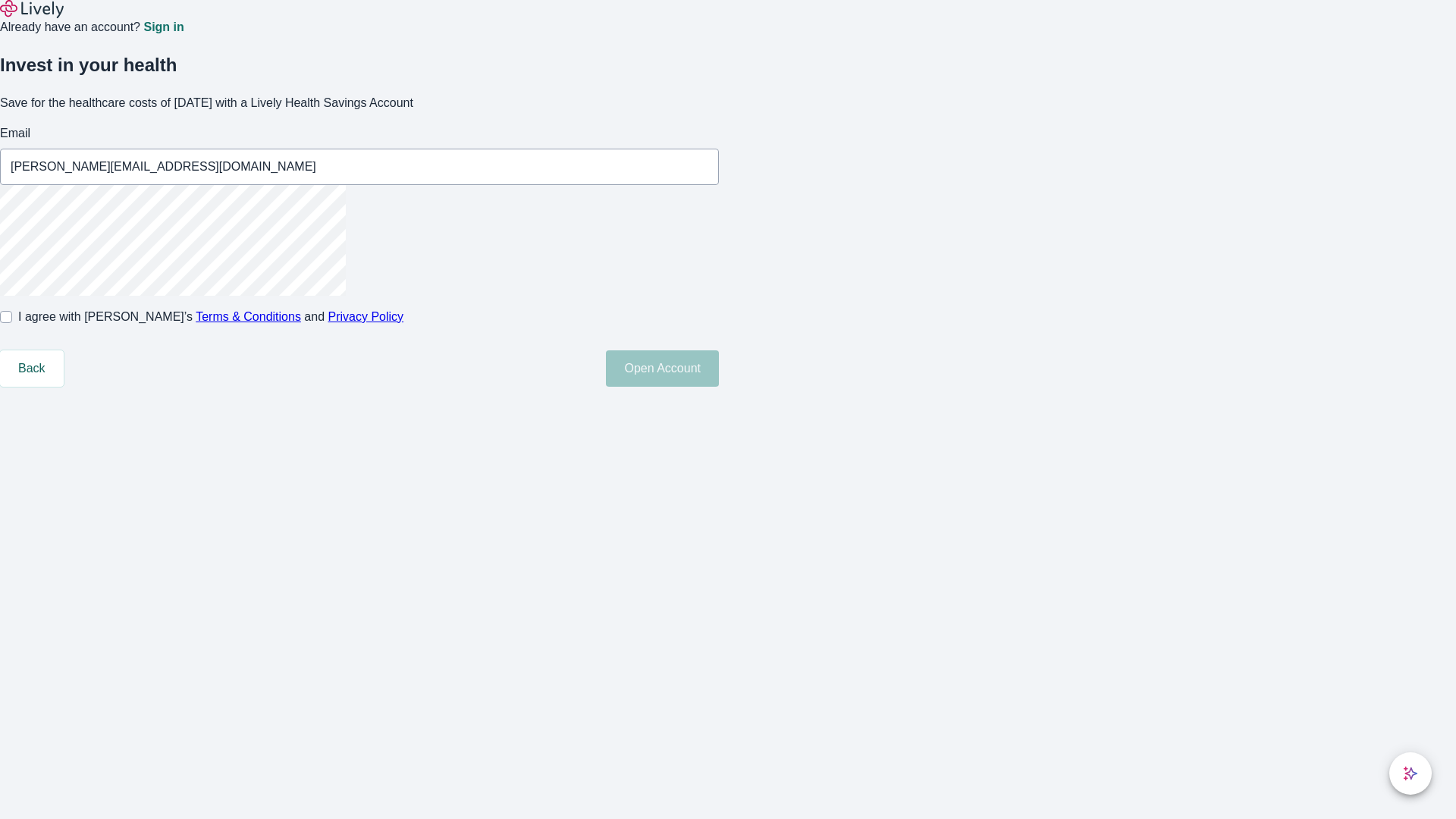
click at [12, 323] on input "I agree with Lively’s Terms & Conditions and Privacy Policy" at bounding box center [6, 317] width 12 height 12
checkbox input "true"
click at [719, 387] on button "Open Account" at bounding box center [662, 368] width 113 height 37
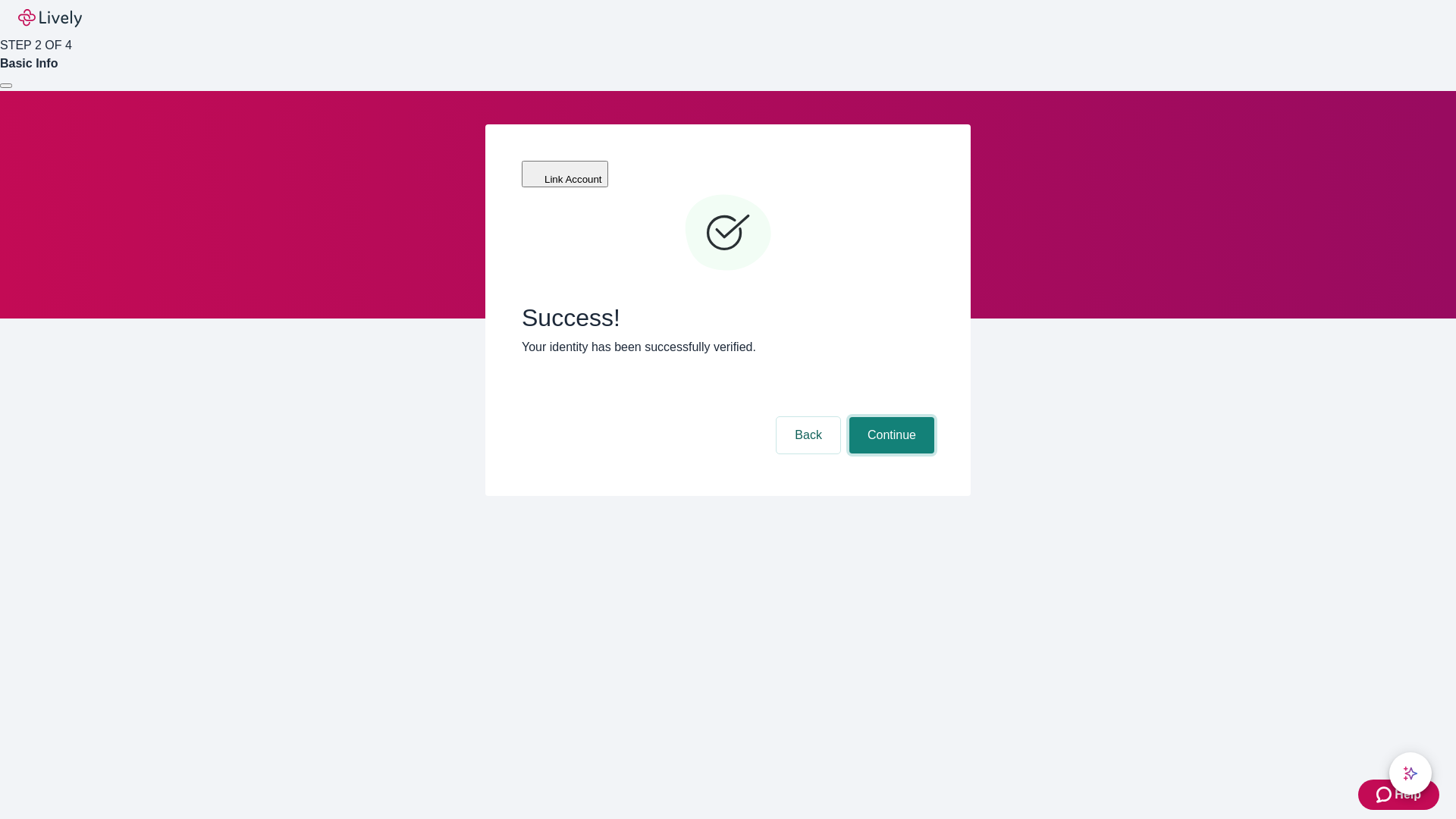
click at [890, 417] on button "Continue" at bounding box center [892, 435] width 85 height 37
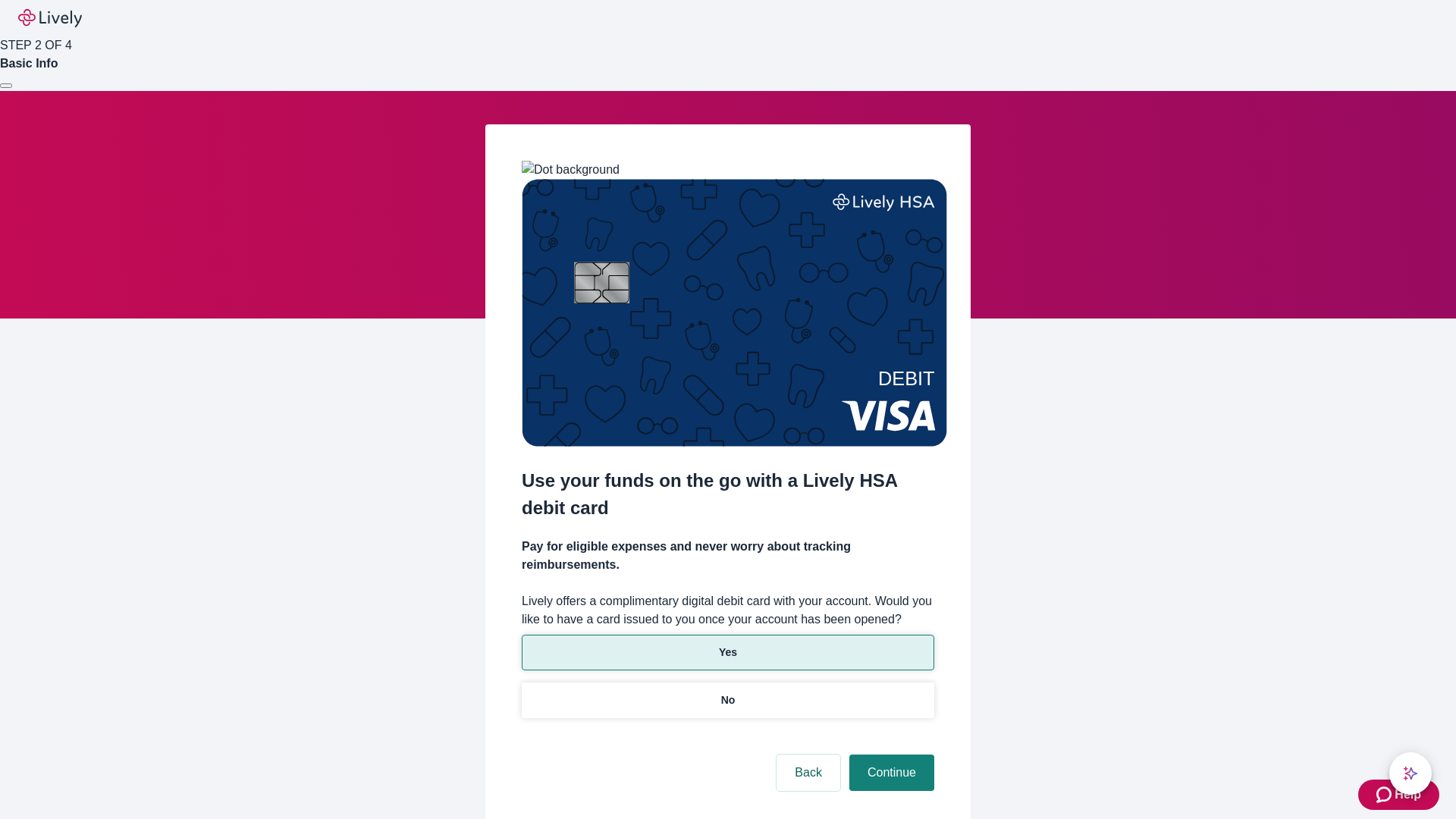
click at [728, 645] on p "Yes" at bounding box center [728, 652] width 18 height 16
click at [890, 755] on button "Continue" at bounding box center [892, 773] width 85 height 37
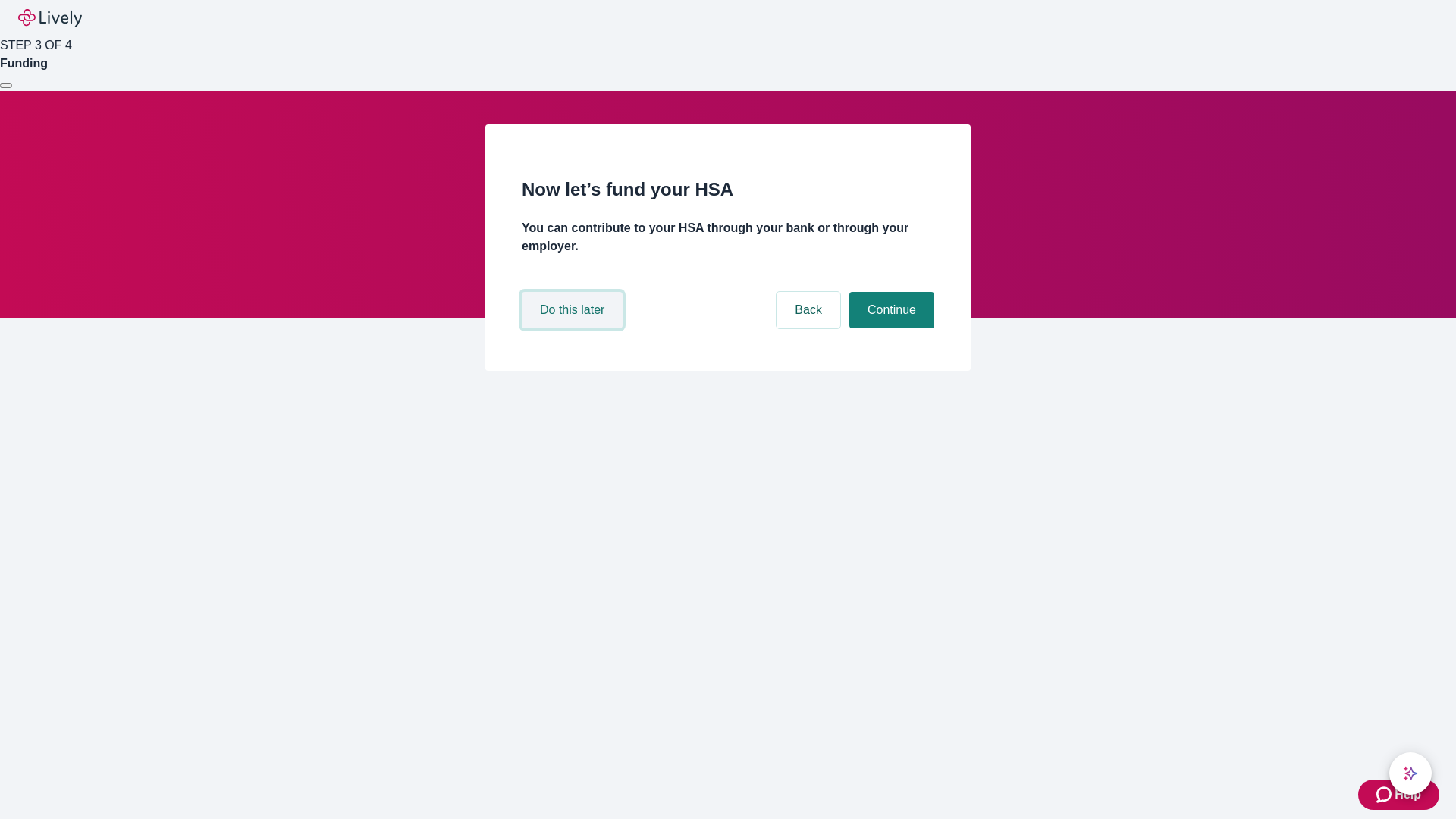
click at [574, 328] on button "Do this later" at bounding box center [572, 310] width 101 height 37
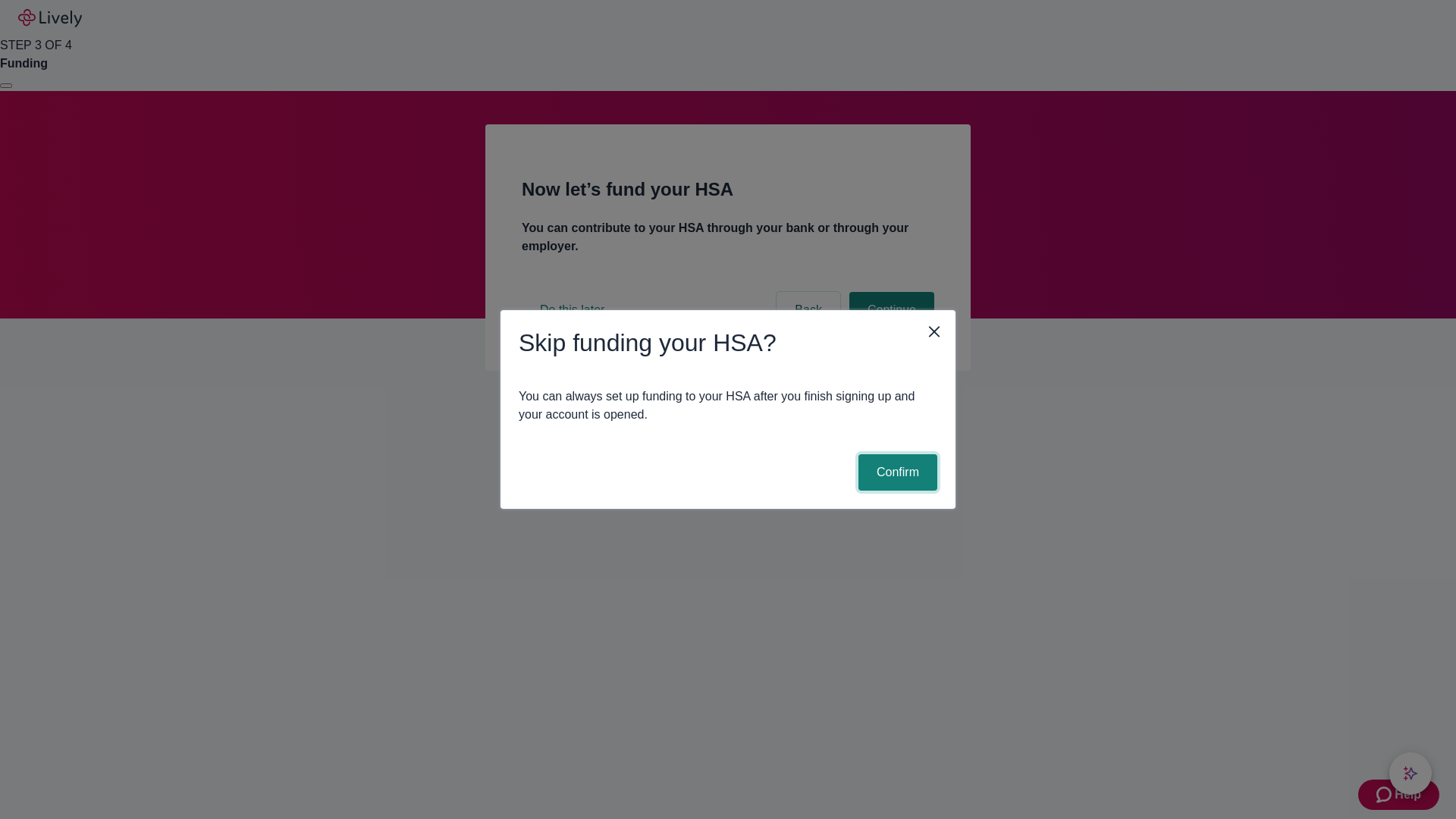
click at [896, 472] on button "Confirm" at bounding box center [898, 472] width 79 height 37
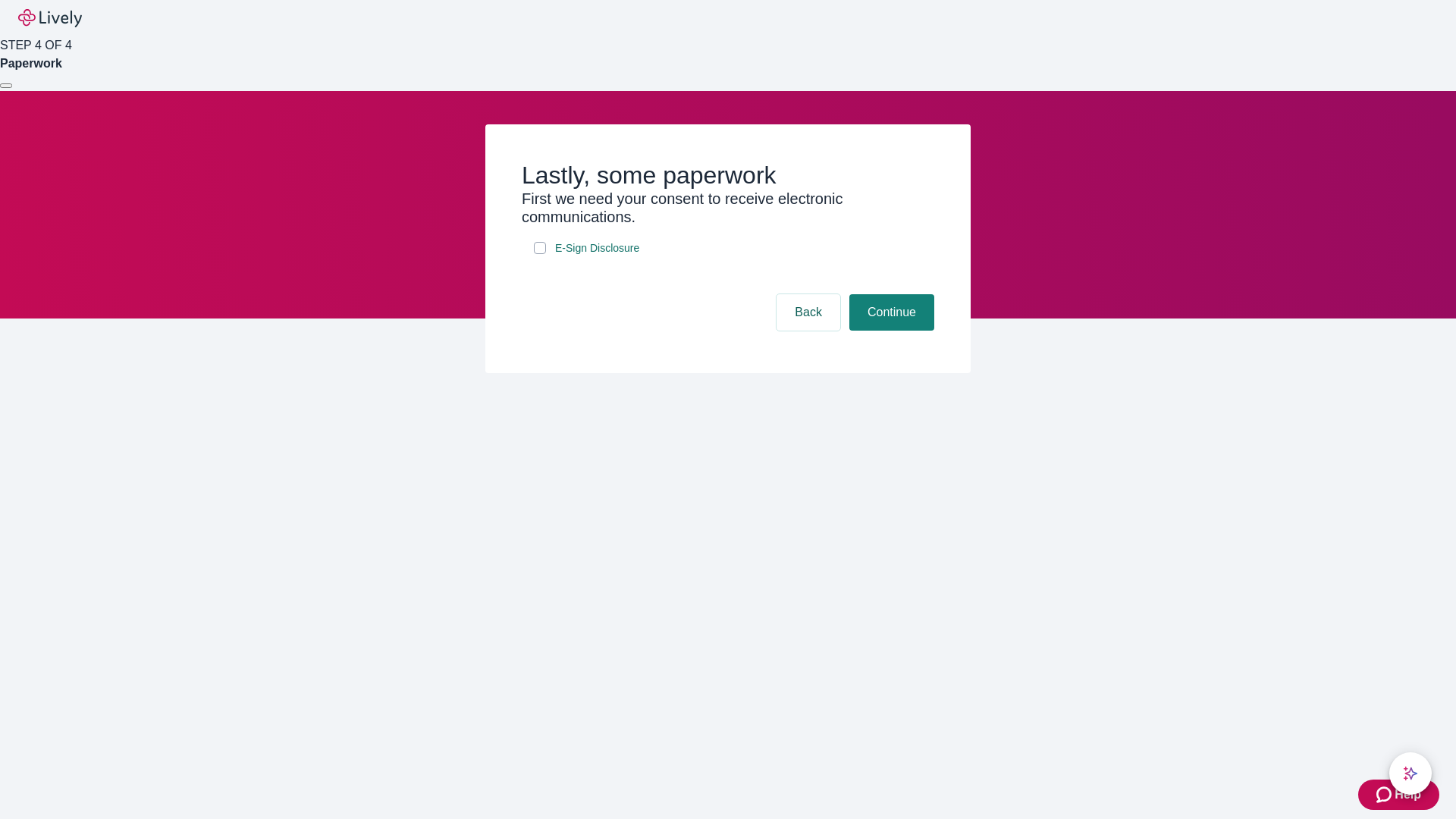
click at [540, 254] on input "E-Sign Disclosure" at bounding box center [540, 248] width 12 height 12
checkbox input "true"
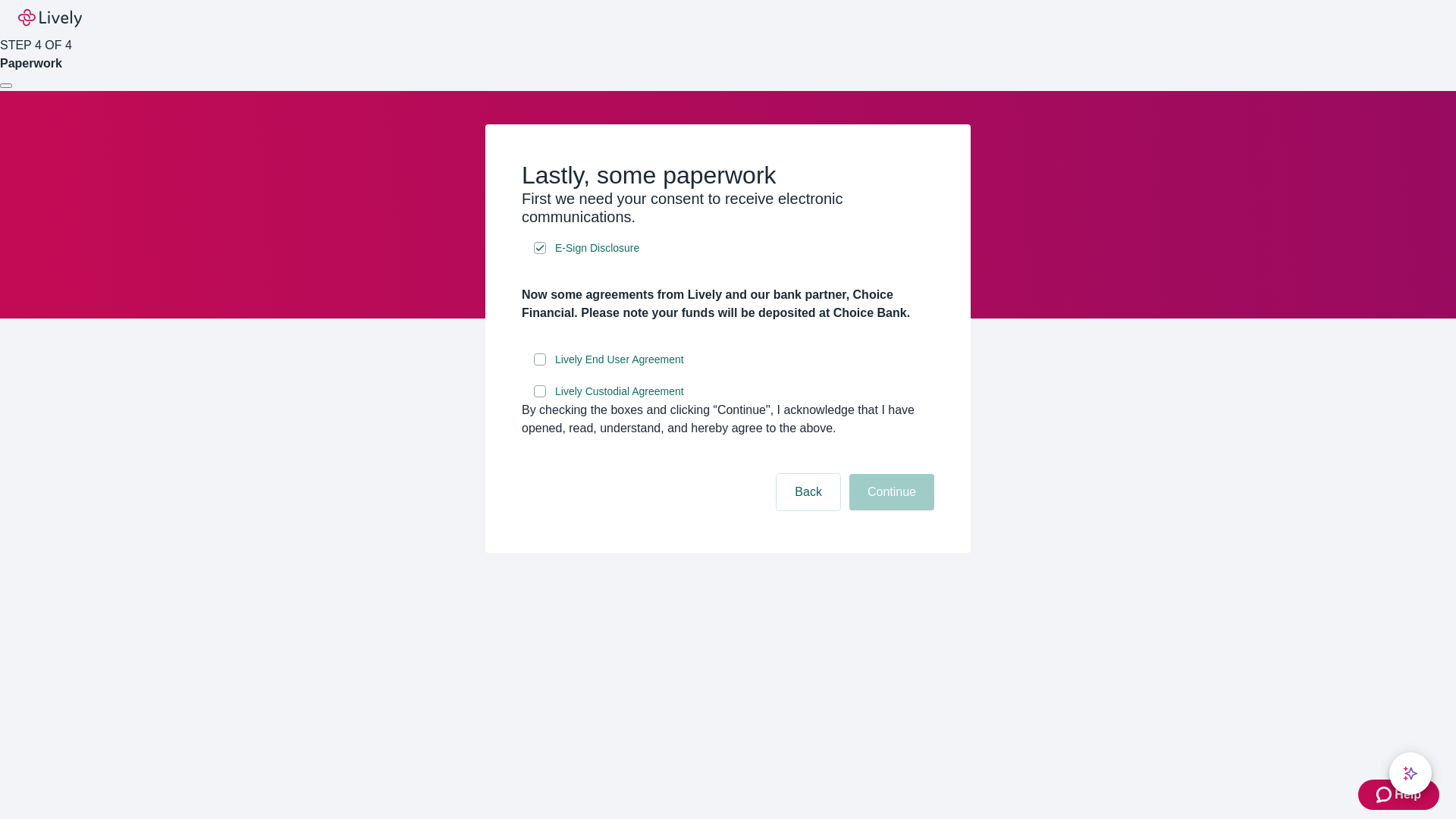
click at [540, 366] on input "Lively End User Agreement" at bounding box center [540, 360] width 12 height 12
checkbox input "true"
click at [540, 397] on input "Lively Custodial Agreement" at bounding box center [540, 391] width 12 height 12
checkbox input "true"
click at [890, 511] on button "Continue" at bounding box center [892, 492] width 85 height 37
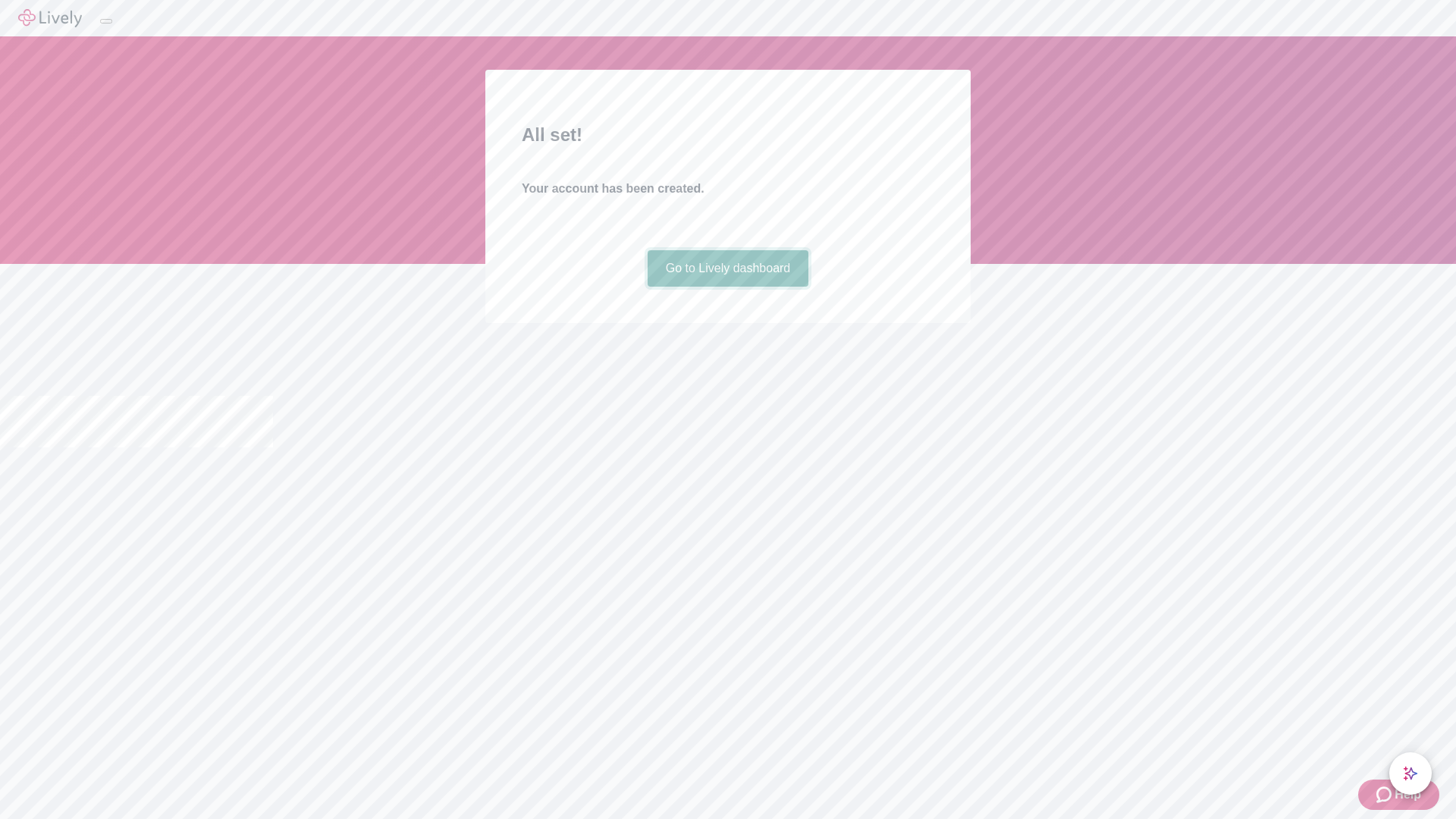
click at [728, 287] on link "Go to Lively dashboard" at bounding box center [728, 268] width 161 height 37
